Goal: Find specific page/section: Find specific page/section

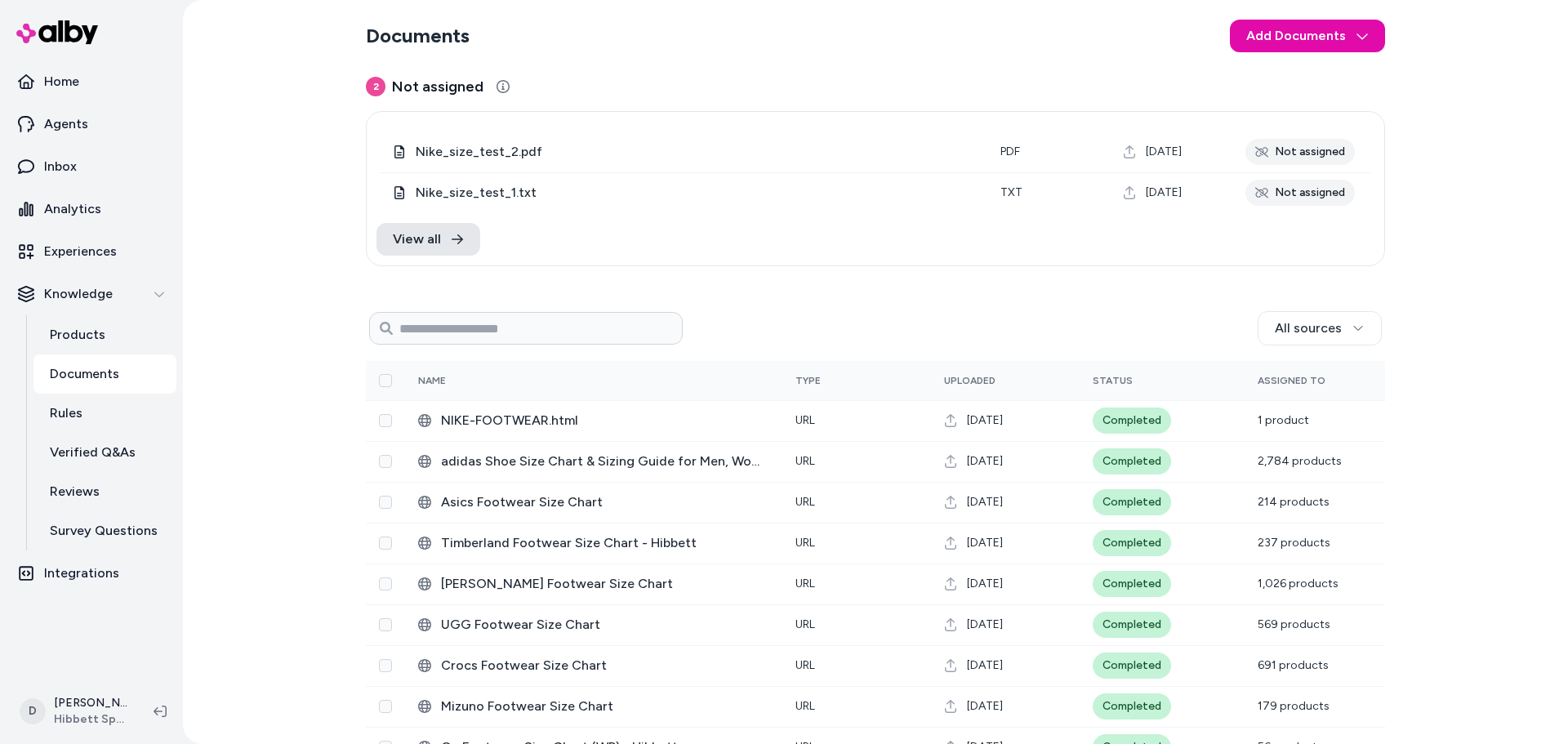
click at [1486, 410] on div "Documents Add Documents 2 Not assigned 0 Selected Edit Nike_size_test_2.pdf pdf…" at bounding box center [875, 372] width 1385 height 744
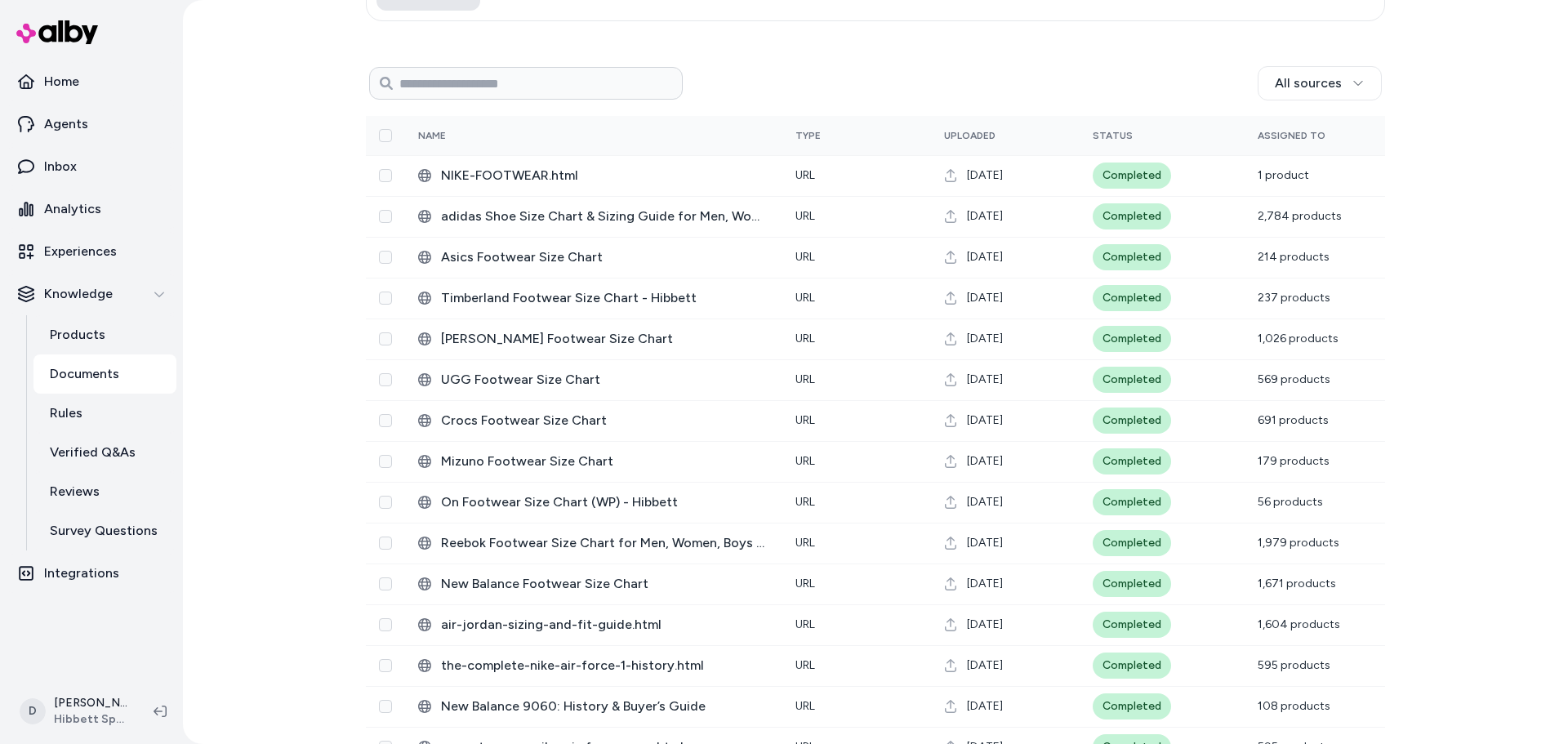
scroll to position [326, 0]
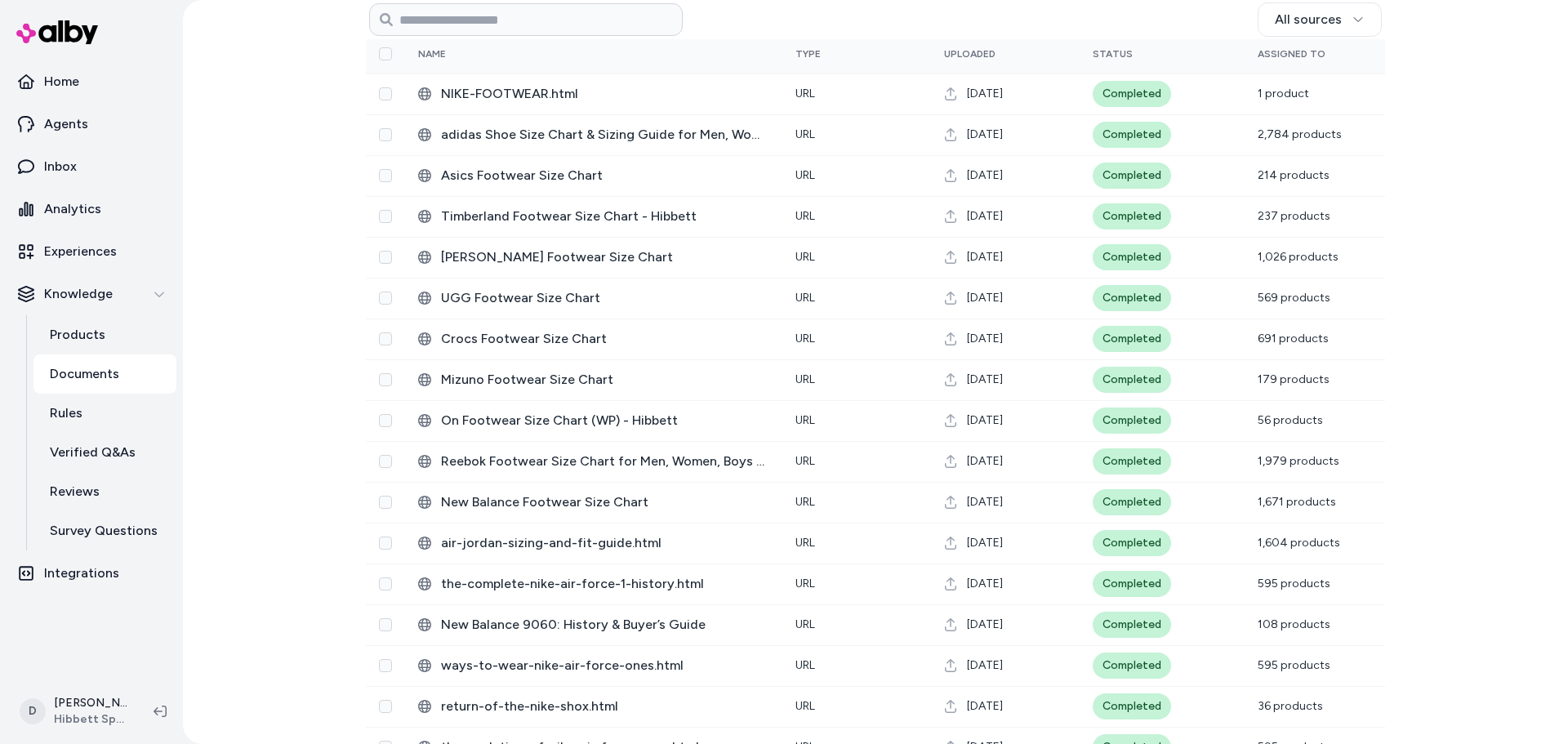
click at [254, 333] on div "Documents Add Documents 2 Not assigned 0 Selected Edit Nike_size_test_2.pdf pdf…" at bounding box center [875, 372] width 1385 height 744
click at [272, 332] on div "Documents Add Documents 2 Not assigned 0 Selected Edit Nike_size_test_2.pdf pdf…" at bounding box center [875, 372] width 1385 height 744
drag, startPoint x: 915, startPoint y: 23, endPoint x: 1022, endPoint y: 2, distance: 109.0
click at [915, 23] on div "All sources" at bounding box center [1032, 20] width 699 height 34
